Goal: Task Accomplishment & Management: Use online tool/utility

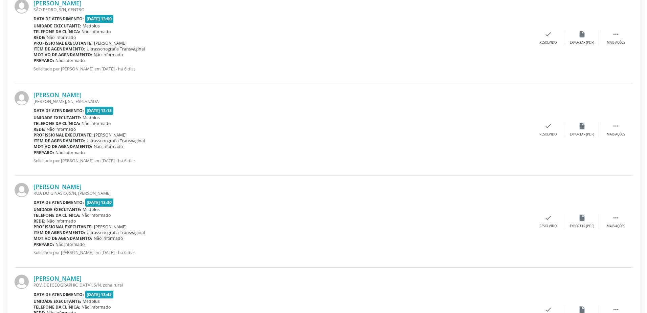
scroll to position [203, 0]
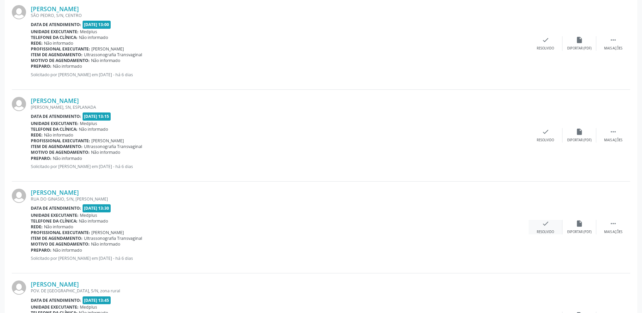
click at [543, 229] on div "check Resolvido" at bounding box center [546, 227] width 34 height 15
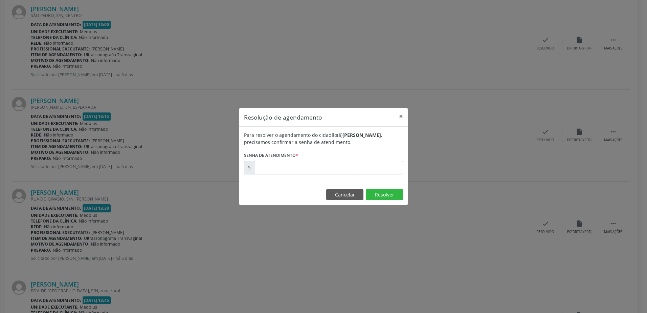
drag, startPoint x: 310, startPoint y: 159, endPoint x: 315, endPoint y: 163, distance: 6.7
click at [310, 159] on form "Para resolver o agendamento do cidadão(ã) [PERSON_NAME] , precisamos confirmar …" at bounding box center [323, 152] width 159 height 43
click at [316, 170] on input "text" at bounding box center [328, 168] width 149 height 14
type input "00178063"
click at [386, 193] on button "Resolver" at bounding box center [384, 195] width 37 height 12
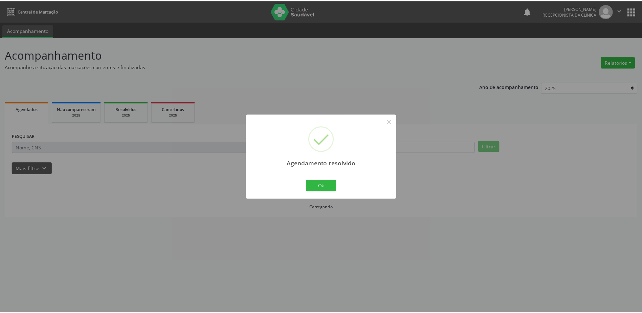
scroll to position [0, 0]
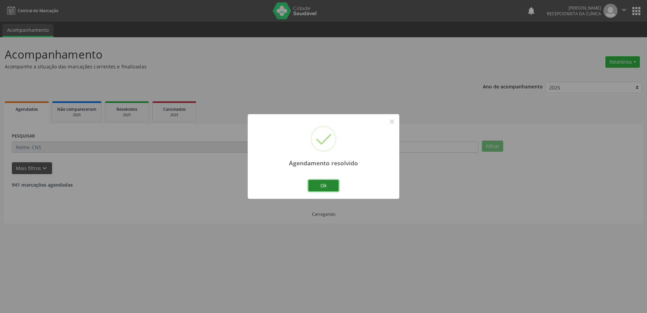
click at [332, 187] on button "Ok" at bounding box center [323, 186] width 30 height 12
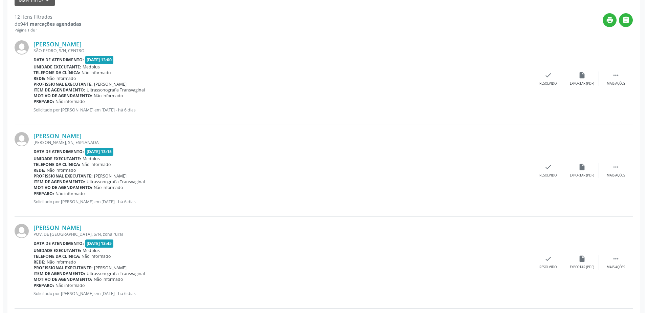
scroll to position [169, 0]
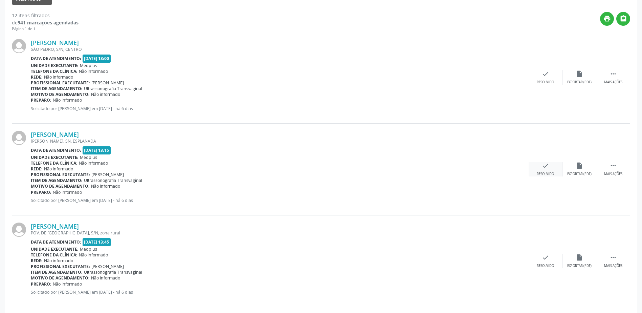
click at [550, 169] on div "check Resolvido" at bounding box center [546, 169] width 34 height 15
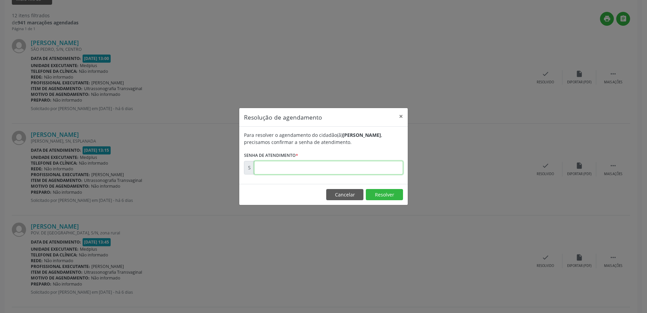
drag, startPoint x: 287, startPoint y: 173, endPoint x: 290, endPoint y: 174, distance: 3.4
click at [289, 173] on input "text" at bounding box center [328, 168] width 149 height 14
type input "00178062"
click at [382, 193] on button "Resolver" at bounding box center [384, 195] width 37 height 12
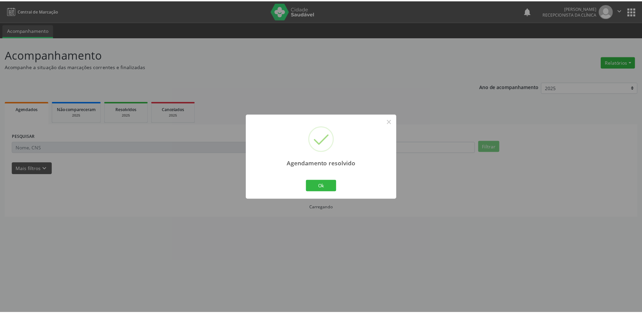
scroll to position [0, 0]
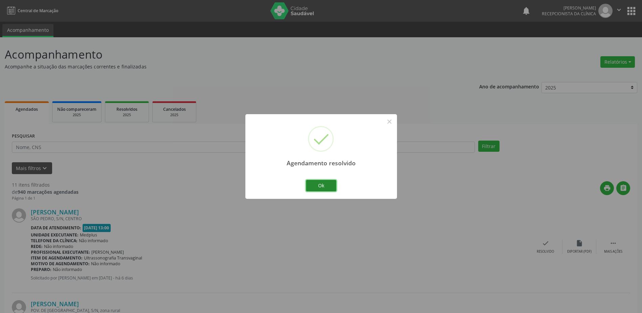
click at [328, 185] on button "Ok" at bounding box center [321, 186] width 30 height 12
